Goal: Communication & Community: Connect with others

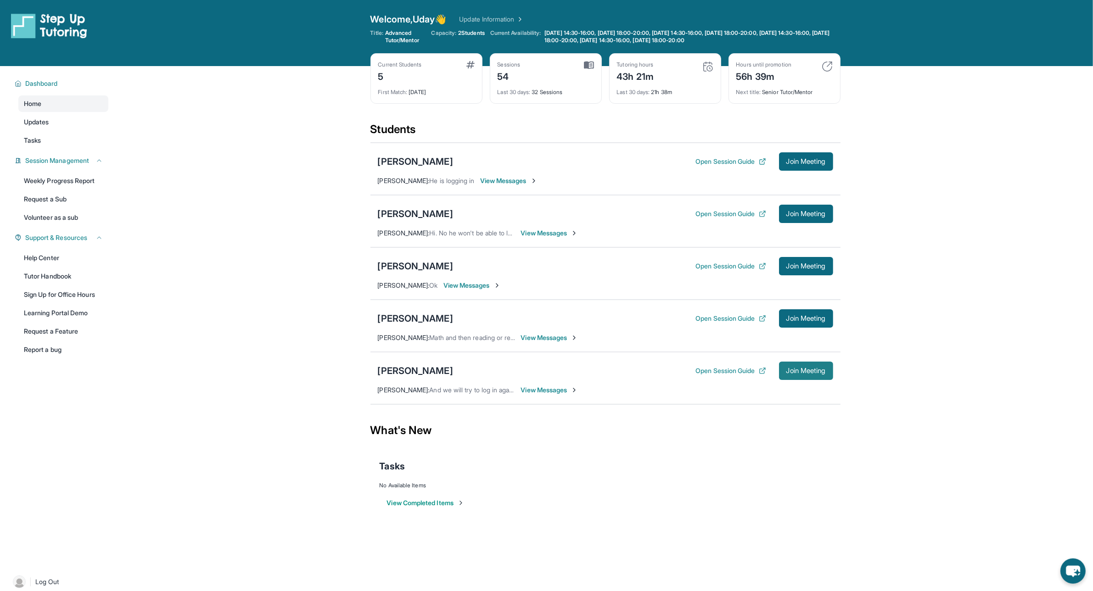
click at [806, 377] on button "Join Meeting" at bounding box center [806, 371] width 54 height 18
click at [804, 314] on button "Join Meeting" at bounding box center [806, 318] width 54 height 18
click at [540, 342] on span "View Messages" at bounding box center [549, 337] width 57 height 9
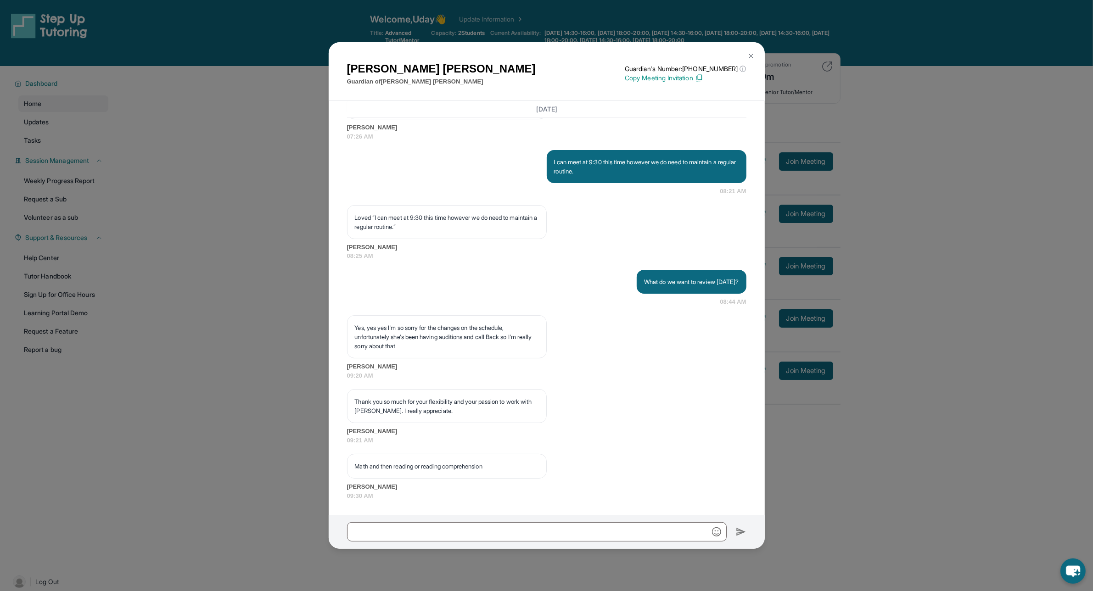
scroll to position [11979, 0]
click at [454, 538] on input "text" at bounding box center [537, 531] width 380 height 19
type input "**********"
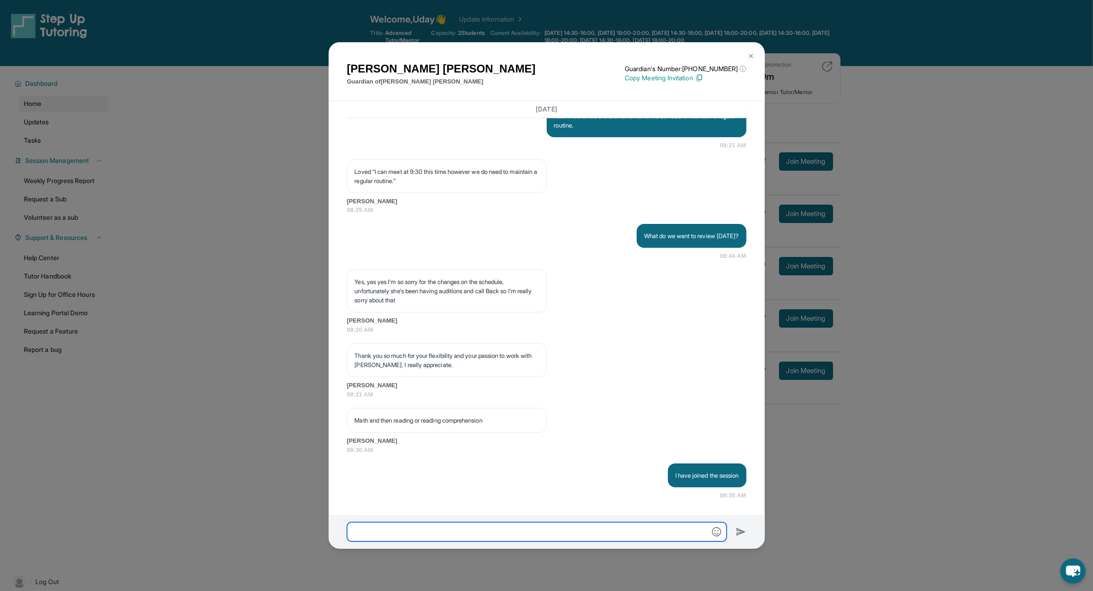
scroll to position [12024, 0]
click at [754, 54] on img at bounding box center [750, 55] width 7 height 7
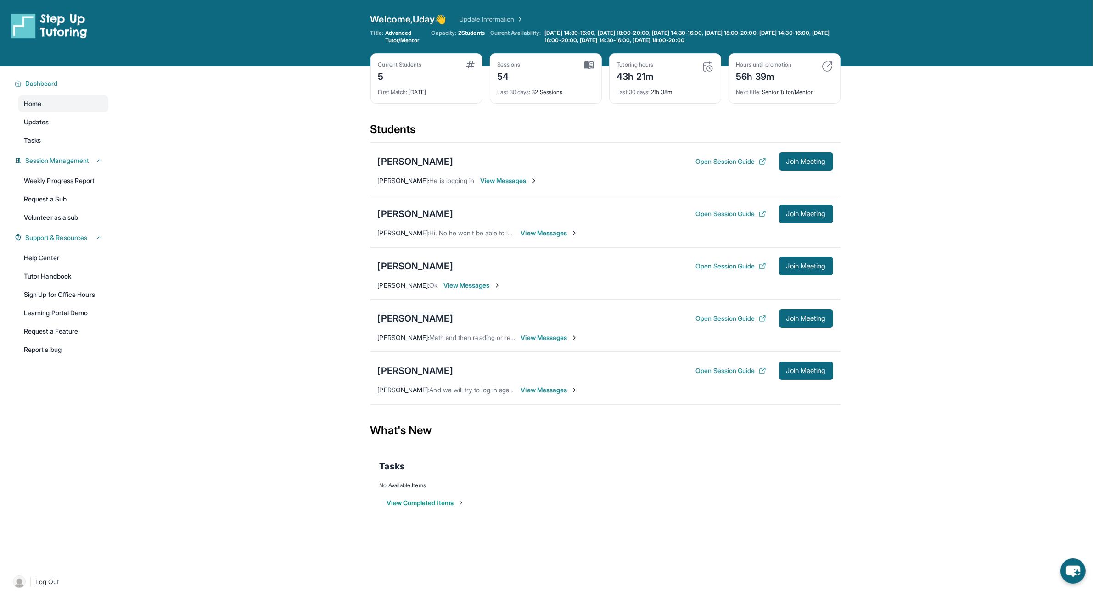
click at [406, 315] on div "[PERSON_NAME]" at bounding box center [415, 318] width 75 height 13
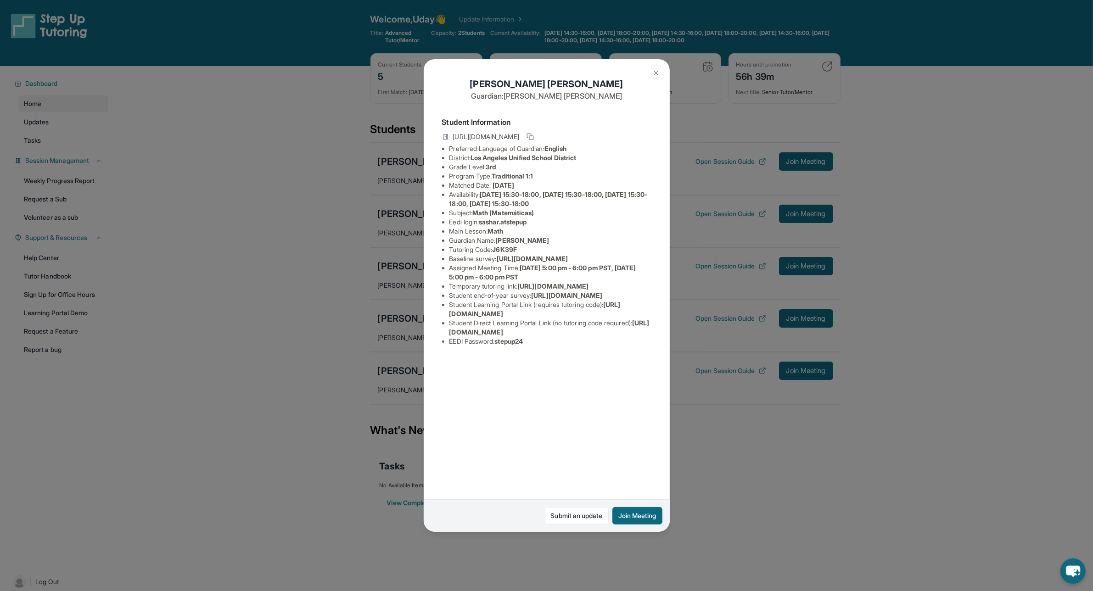
click at [661, 74] on button at bounding box center [656, 73] width 18 height 18
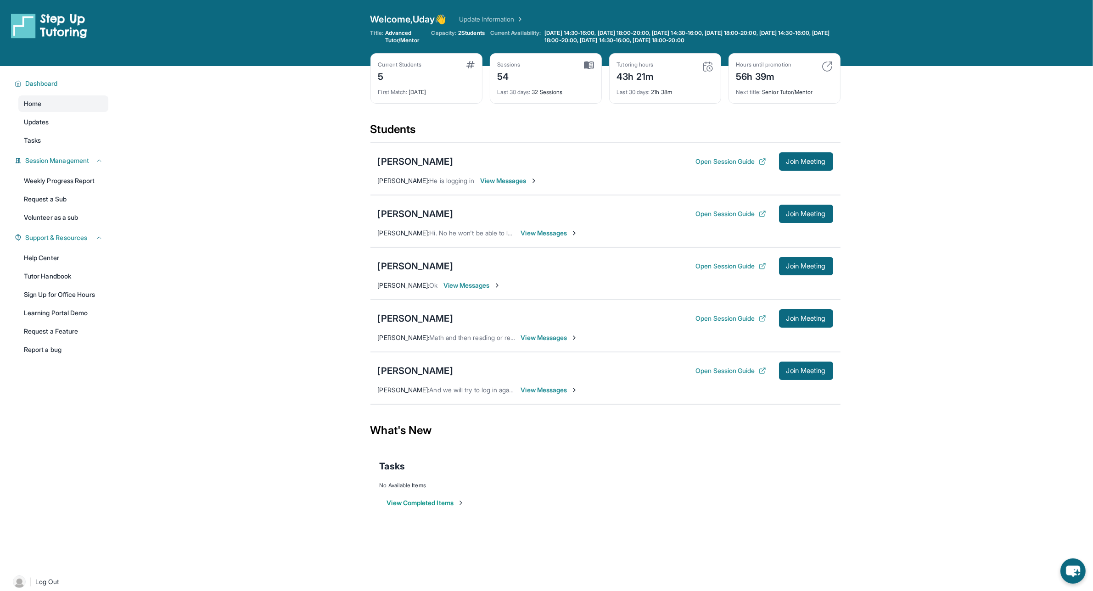
click at [549, 342] on span "View Messages" at bounding box center [549, 337] width 57 height 9
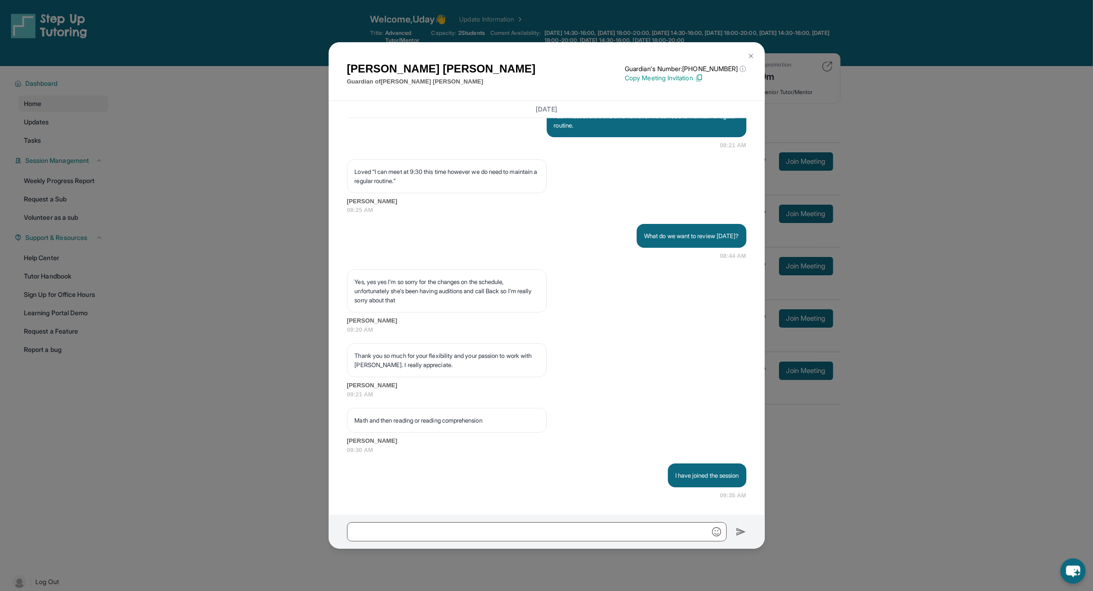
scroll to position [57, 0]
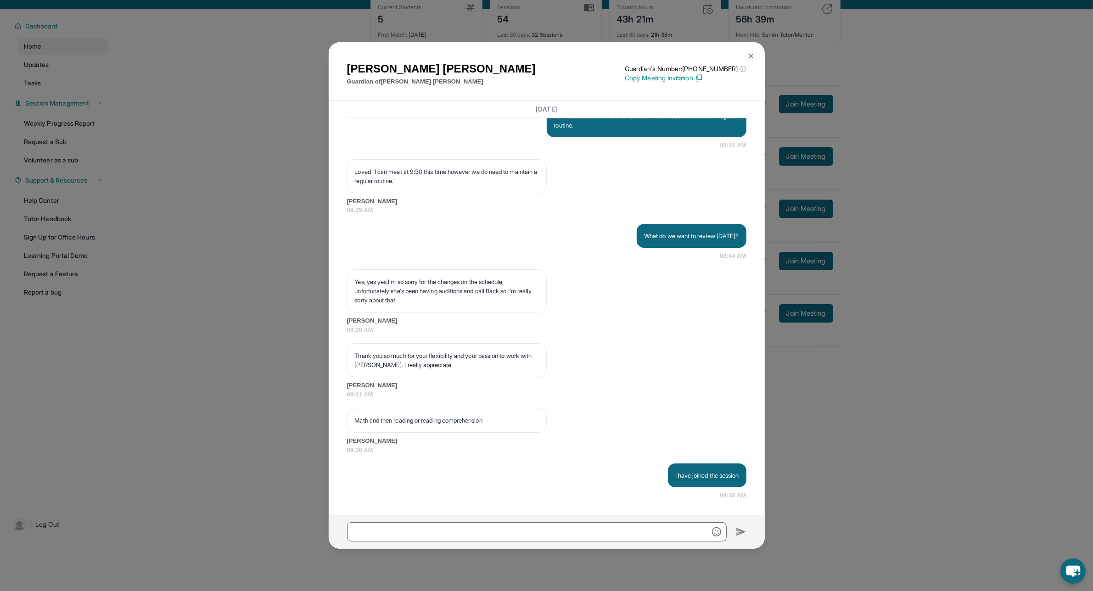
click at [429, 476] on div "I have joined the session 09:35 AM" at bounding box center [546, 482] width 399 height 37
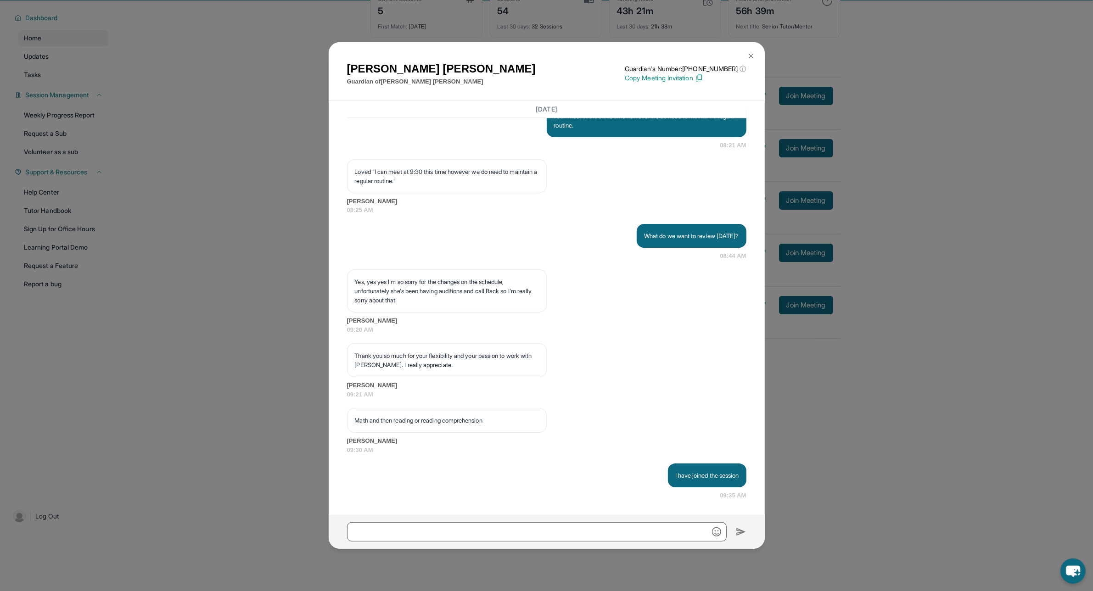
scroll to position [12024, 0]
click at [908, 338] on div "[PERSON_NAME] Guardian of [PERSON_NAME] Guardian's Number: [PHONE_NUMBER] ⓘ Thi…" at bounding box center [546, 295] width 1093 height 591
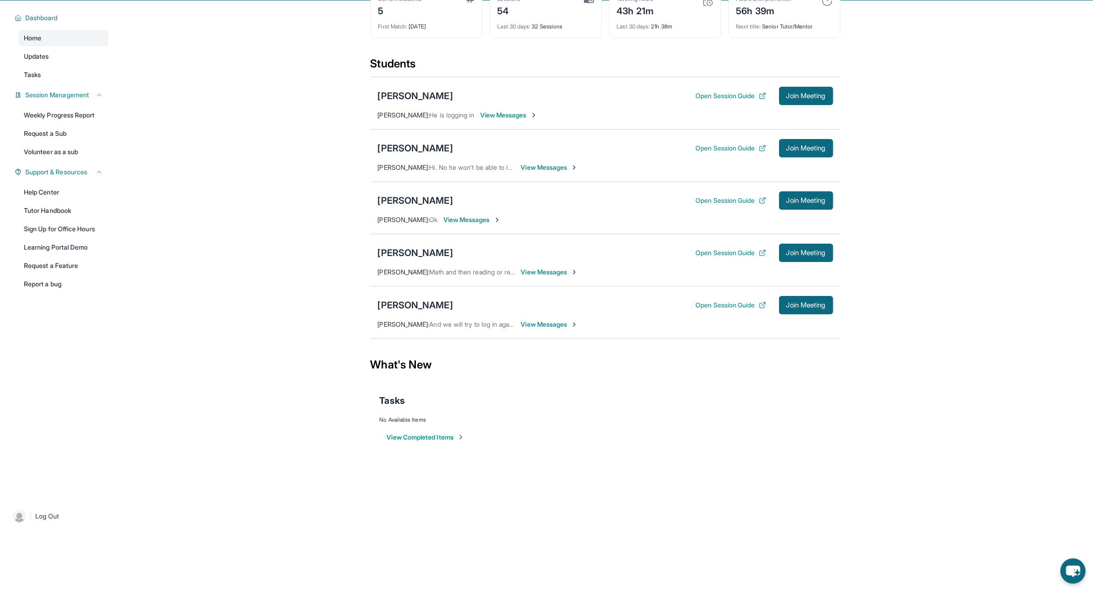
click at [549, 277] on div "[PERSON_NAME] Open Session Guide Join Meeting [PERSON_NAME] : Math and then rea…" at bounding box center [605, 260] width 470 height 52
click at [535, 271] on span "View Messages" at bounding box center [549, 272] width 57 height 9
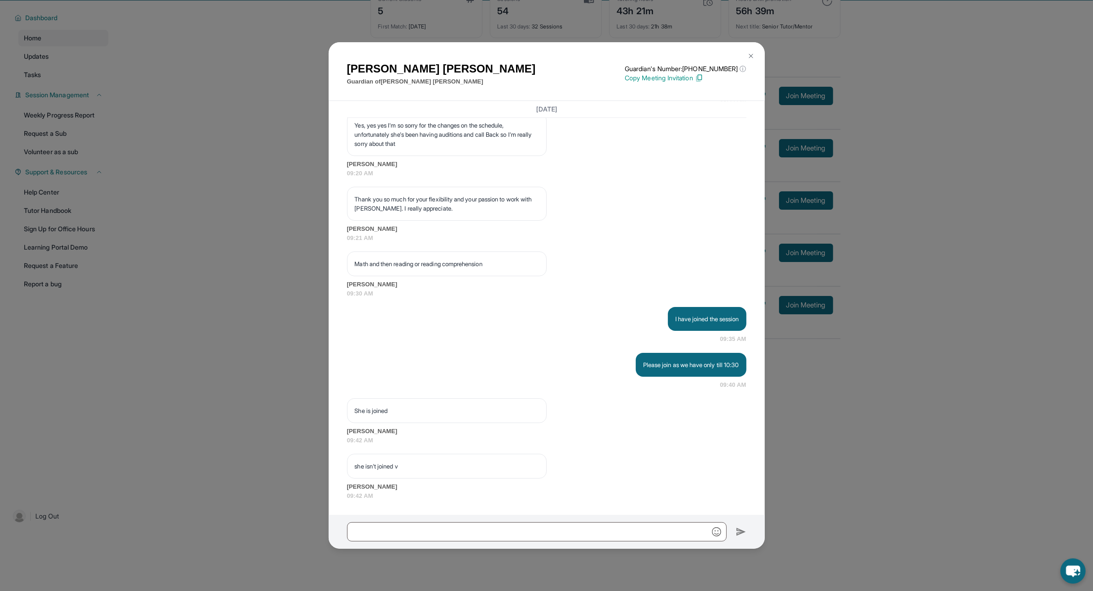
scroll to position [12181, 0]
click at [749, 56] on img at bounding box center [750, 55] width 7 height 7
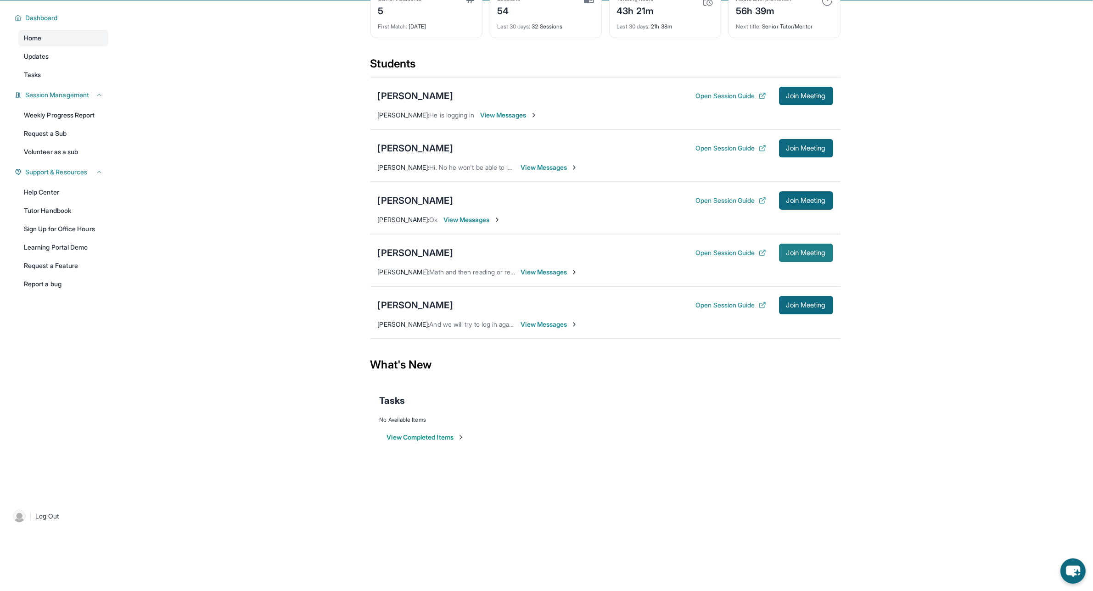
click at [806, 251] on span "Join Meeting" at bounding box center [805, 253] width 39 height 6
click at [715, 255] on button "Open Session Guide" at bounding box center [730, 252] width 70 height 9
click at [722, 255] on button "Open Session Guide" at bounding box center [730, 252] width 70 height 9
click at [555, 276] on span "View Messages" at bounding box center [549, 272] width 57 height 9
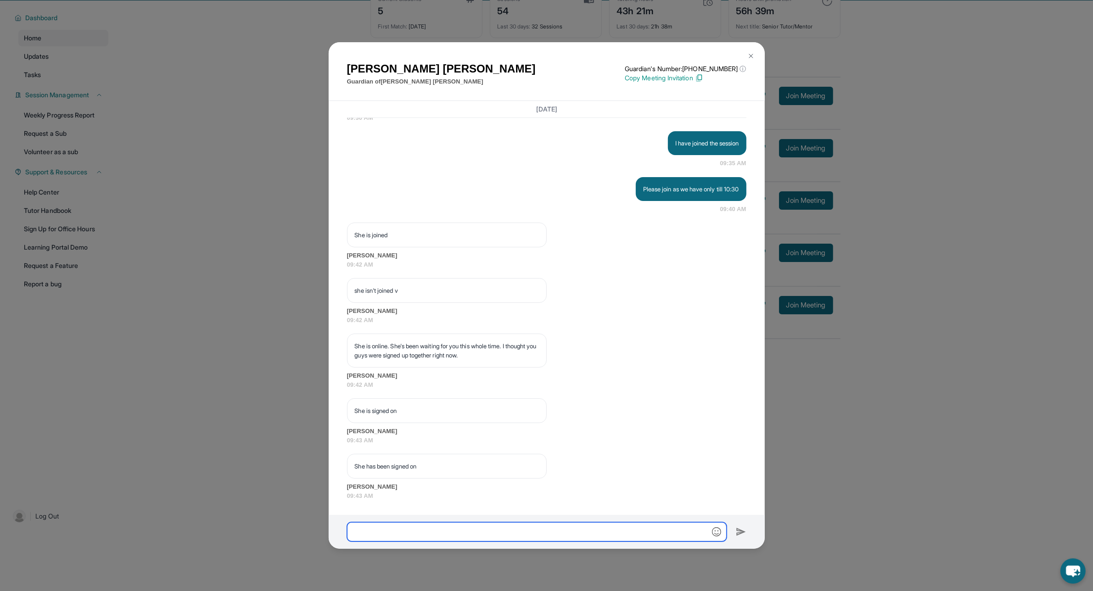
click at [456, 530] on input "text" at bounding box center [537, 531] width 380 height 19
